Goal: Task Accomplishment & Management: Use online tool/utility

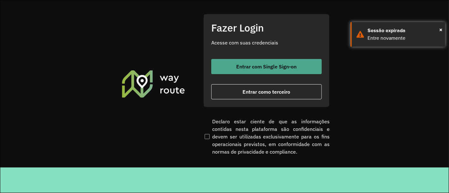
click at [234, 69] on button "Entrar com Single Sign-on" at bounding box center [266, 66] width 110 height 15
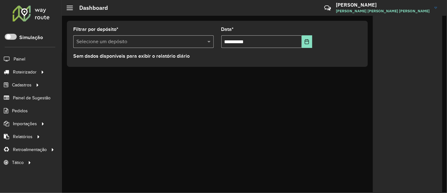
click at [206, 138] on div "**********" at bounding box center [254, 104] width 385 height 177
